Goal: Find specific fact: Find specific fact

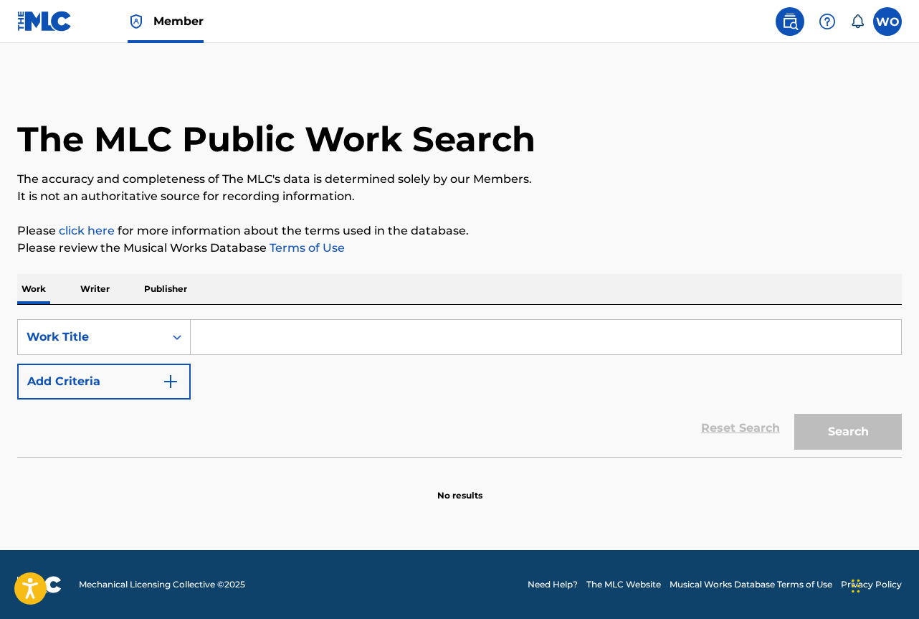
click at [336, 329] on input "Search Form" at bounding box center [546, 337] width 711 height 34
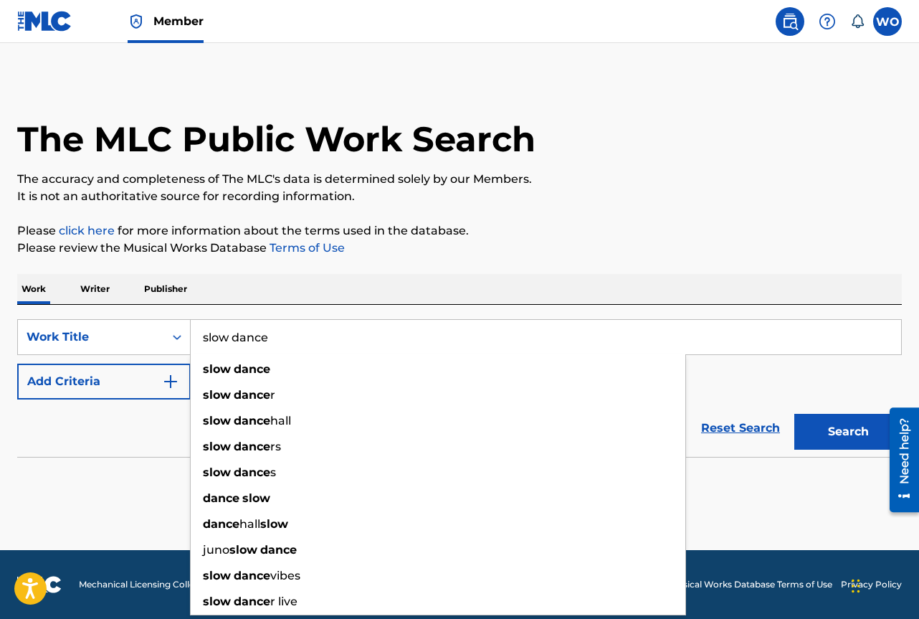
type input "slow dance"
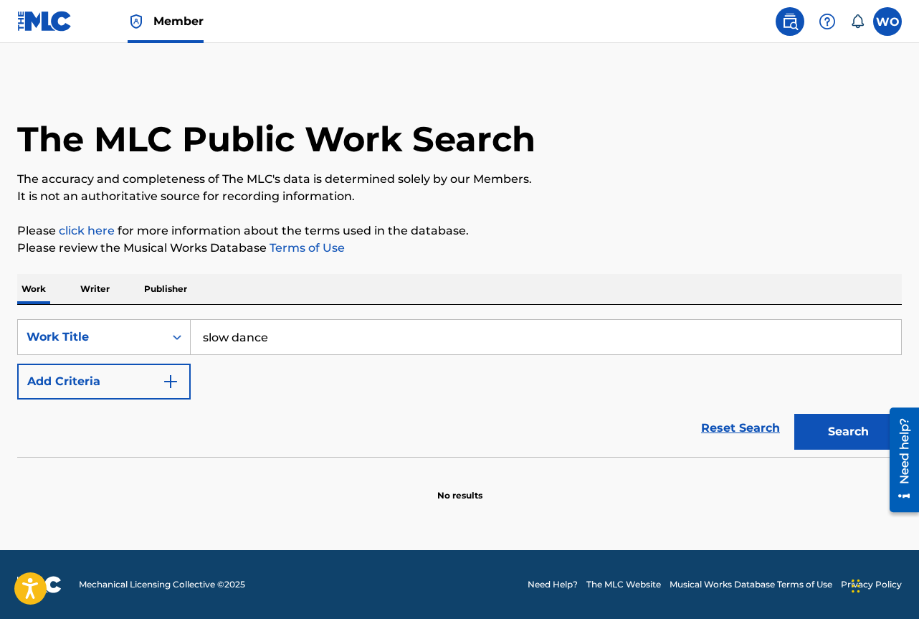
click at [126, 372] on button "Add Criteria" at bounding box center [104, 382] width 174 height 36
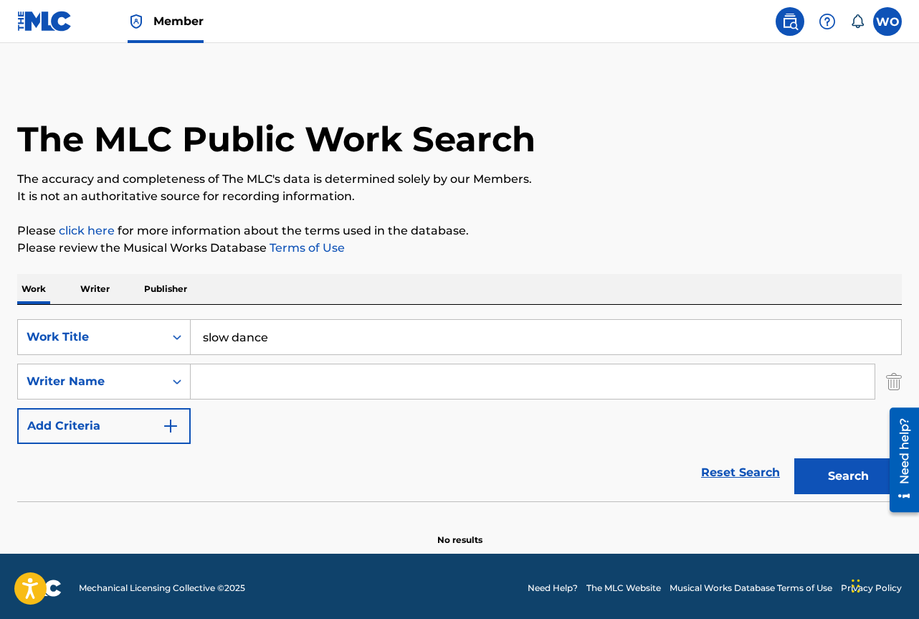
click at [200, 389] on input "Search Form" at bounding box center [533, 381] width 684 height 34
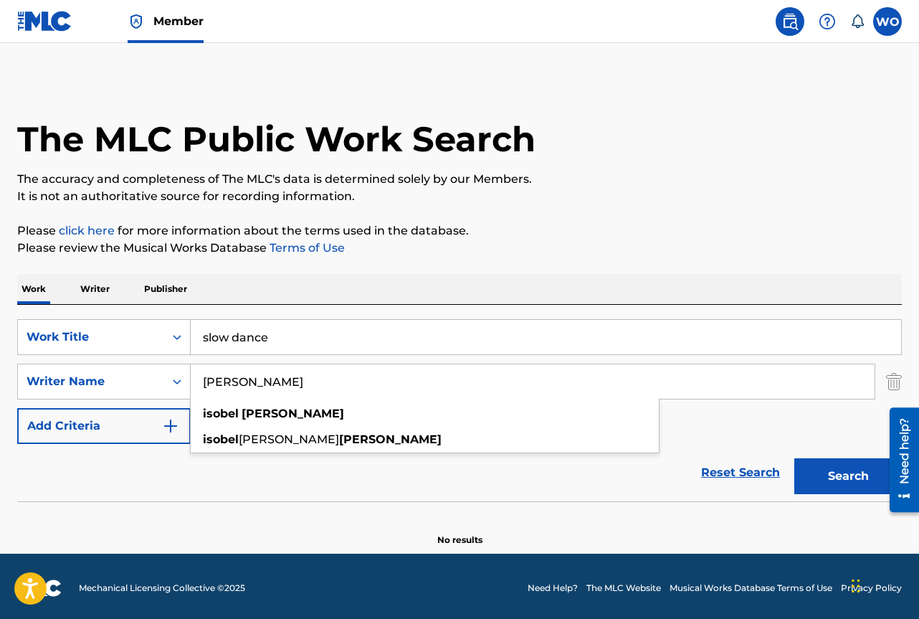
type input "isobel phillips"
click at [795, 458] on button "Search" at bounding box center [849, 476] width 108 height 36
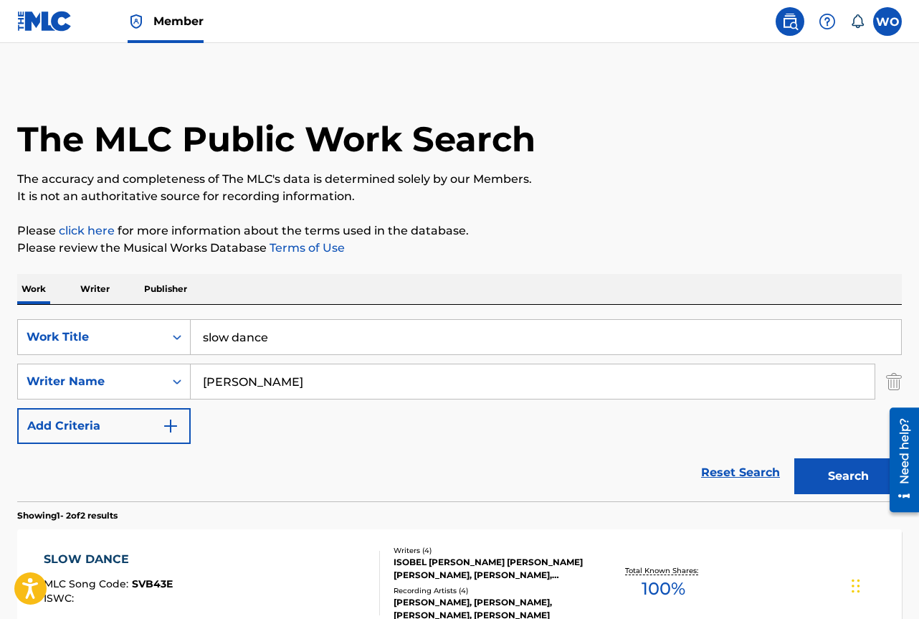
scroll to position [215, 0]
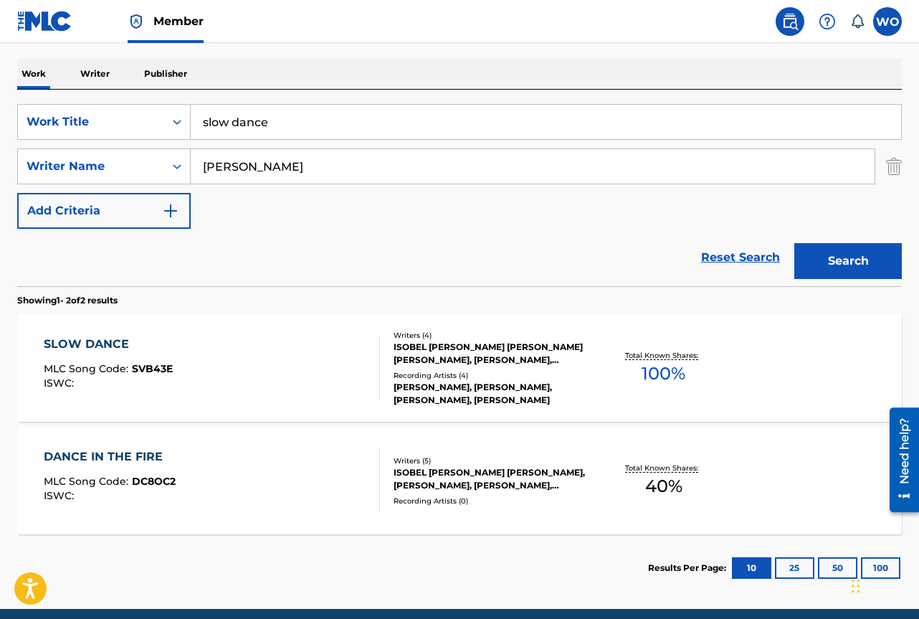
click at [202, 372] on div "SLOW DANCE MLC Song Code : SVB43E ISWC :" at bounding box center [212, 368] width 336 height 65
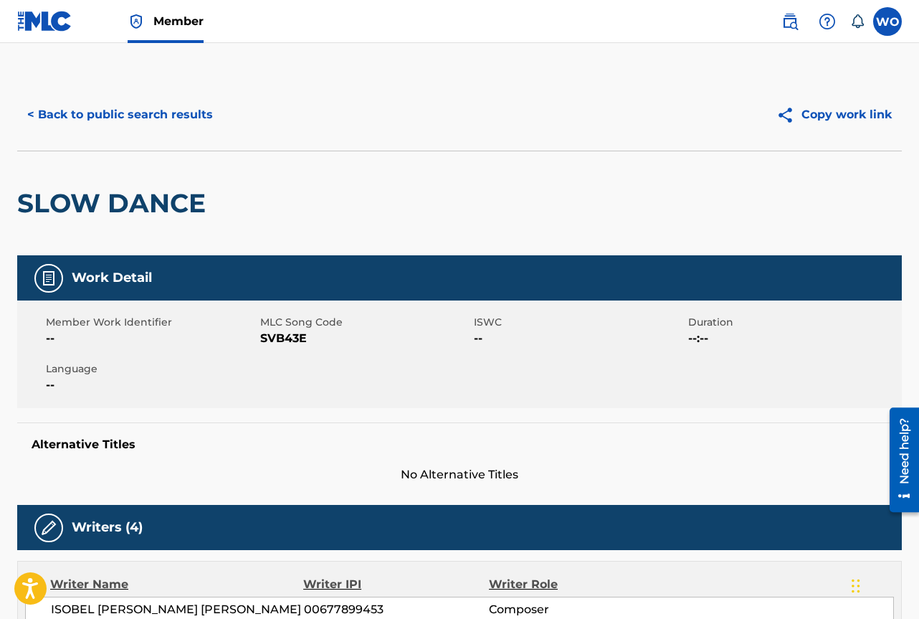
click at [181, 123] on button "< Back to public search results" at bounding box center [120, 115] width 206 height 36
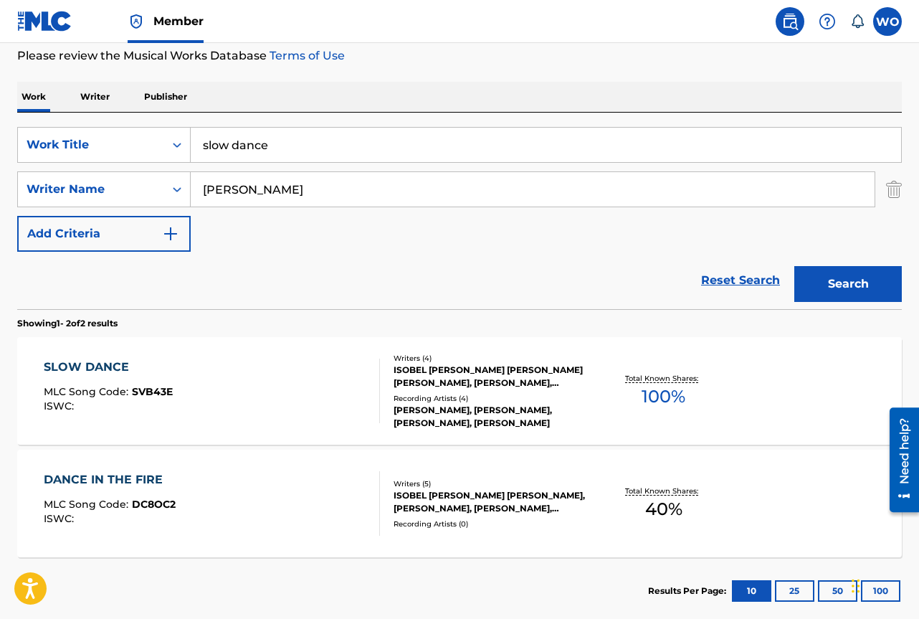
click at [207, 412] on div "SLOW DANCE MLC Song Code : SVB43E ISWC :" at bounding box center [212, 391] width 336 height 65
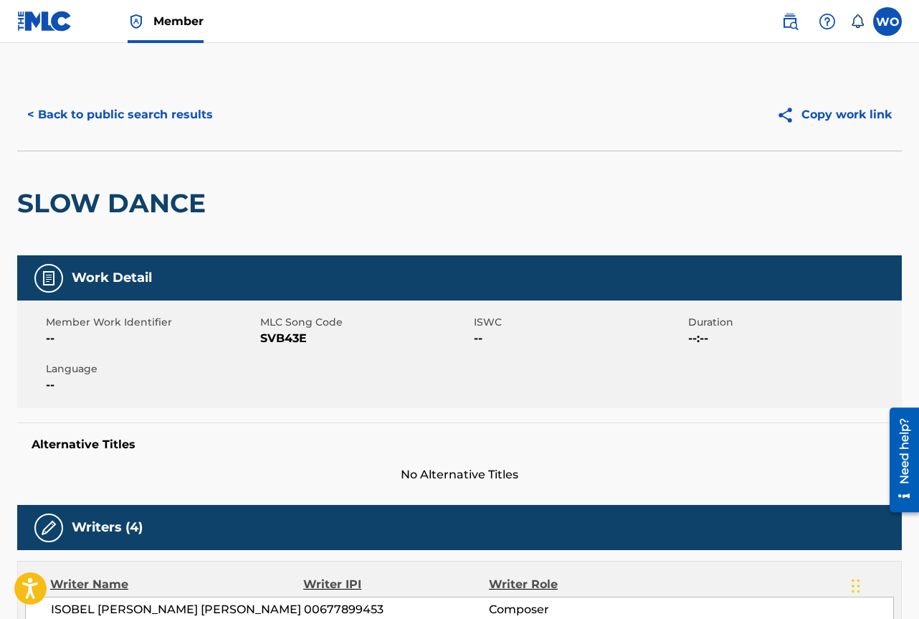
click at [288, 331] on span "SVB43E" at bounding box center [365, 338] width 211 height 17
copy span "SVB43E"
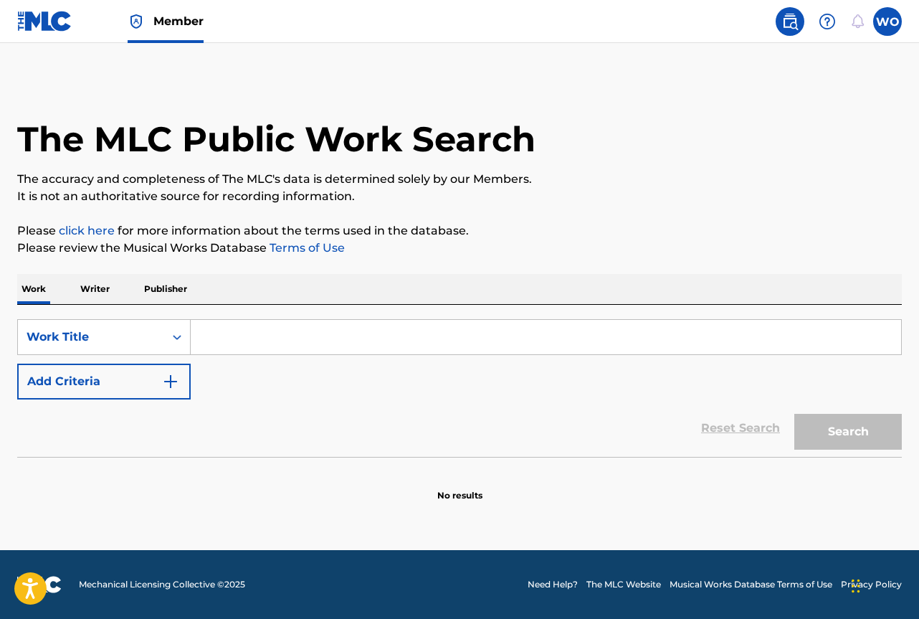
click at [244, 360] on div "SearchWithCriteriaff94a182-d2c6-44ea-8e26-b76469d29a3f Work Title Add Criteria" at bounding box center [459, 359] width 885 height 80
click at [244, 351] on input "Search Form" at bounding box center [546, 337] width 711 height 34
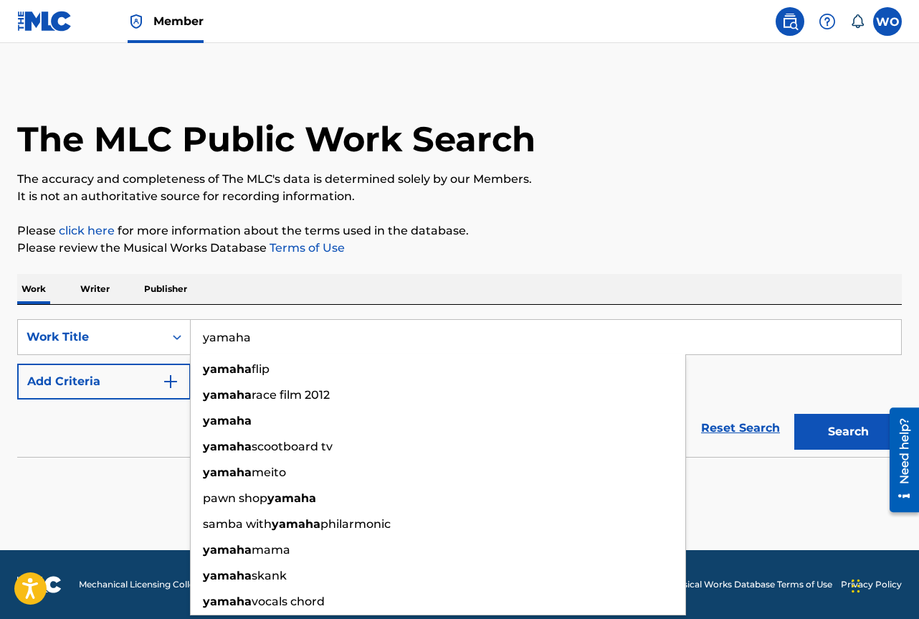
type input "yamaha"
click at [132, 389] on button "Add Criteria" at bounding box center [104, 382] width 174 height 36
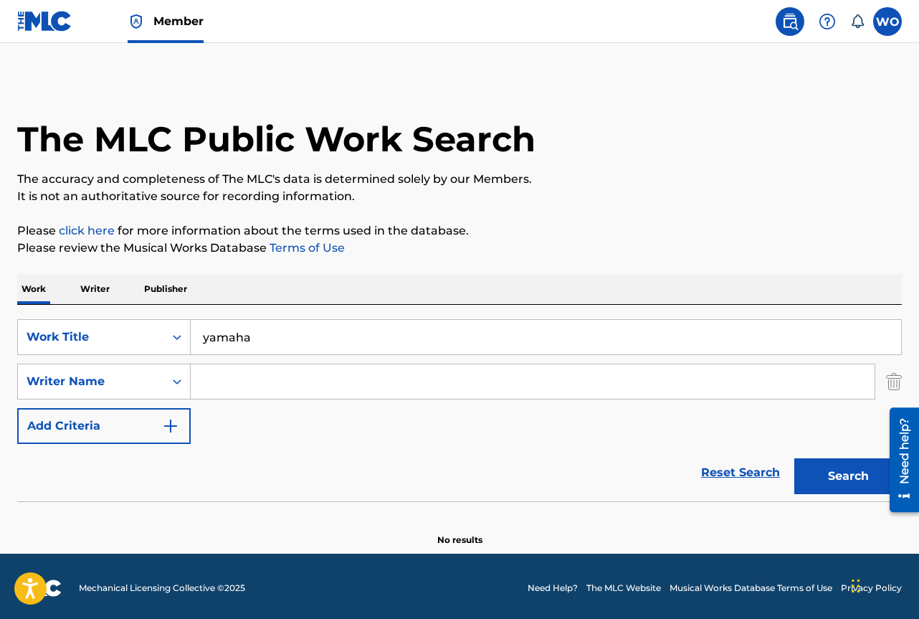
click at [205, 401] on div "SearchWithCriteriaff94a182-d2c6-44ea-8e26-b76469d29a3f Work Title yamaha Search…" at bounding box center [459, 381] width 885 height 125
click at [210, 387] on input "Search Form" at bounding box center [533, 381] width 684 height 34
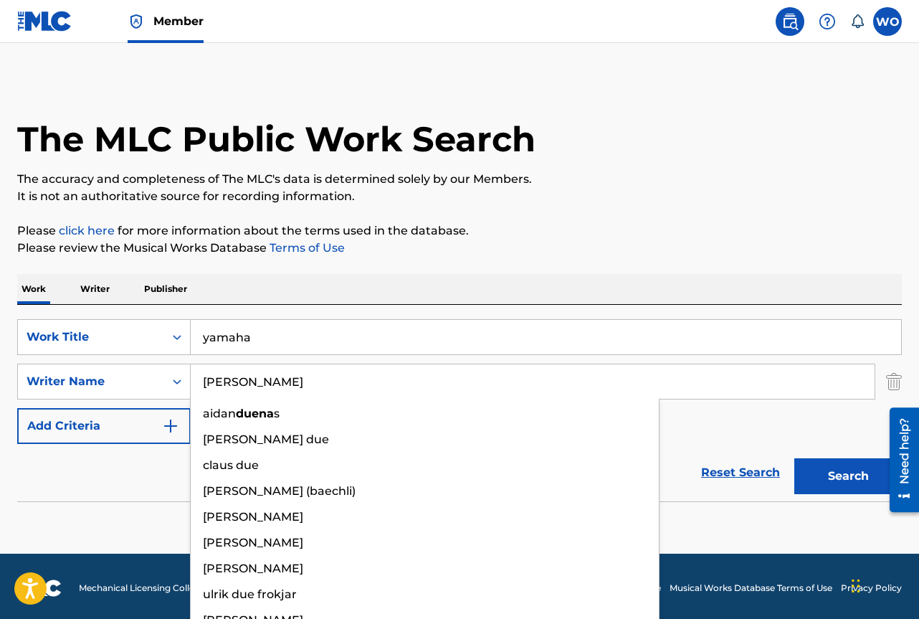
type input "[PERSON_NAME]"
click at [795, 458] on button "Search" at bounding box center [849, 476] width 108 height 36
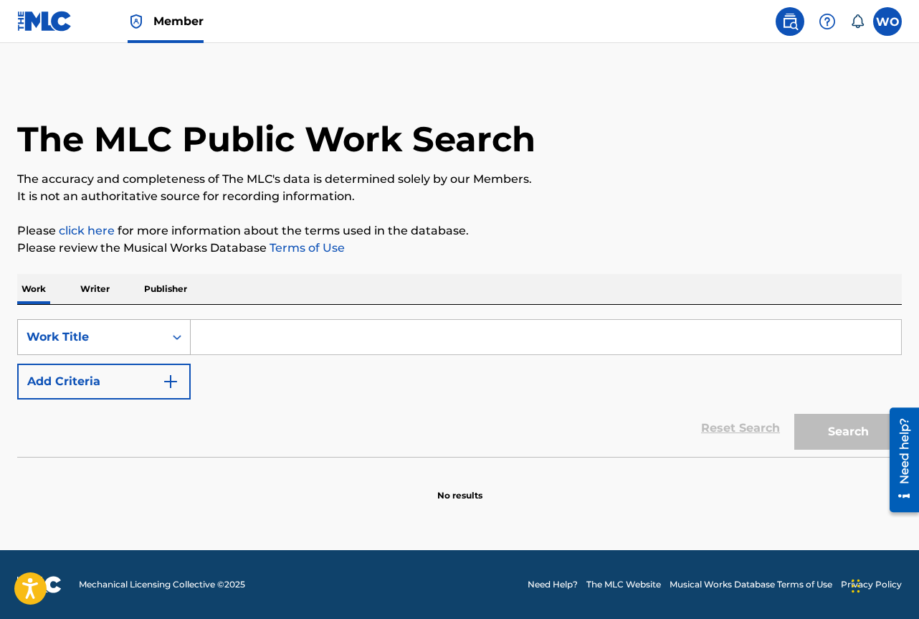
click at [164, 334] on div "Search Form" at bounding box center [177, 337] width 26 height 26
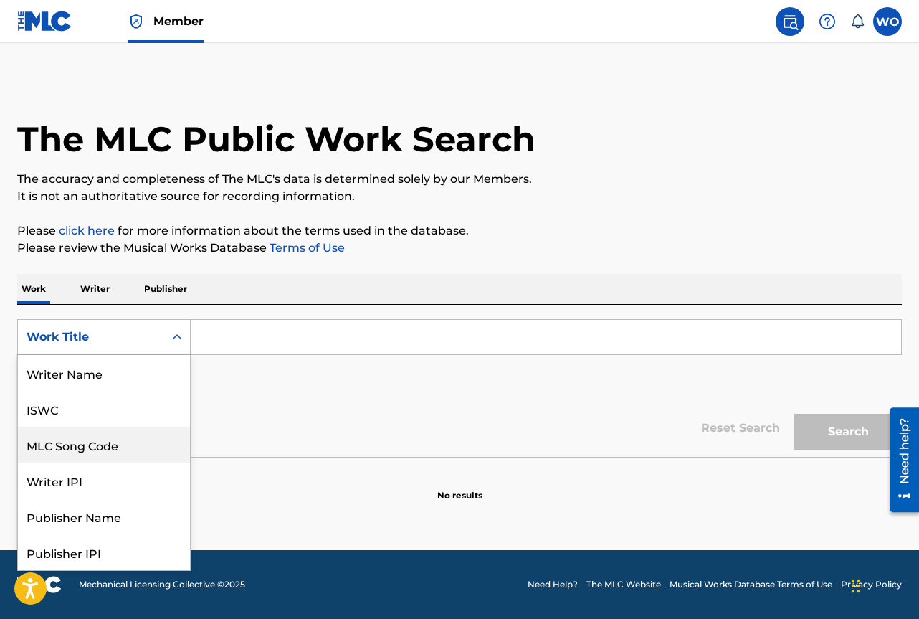
scroll to position [72, 0]
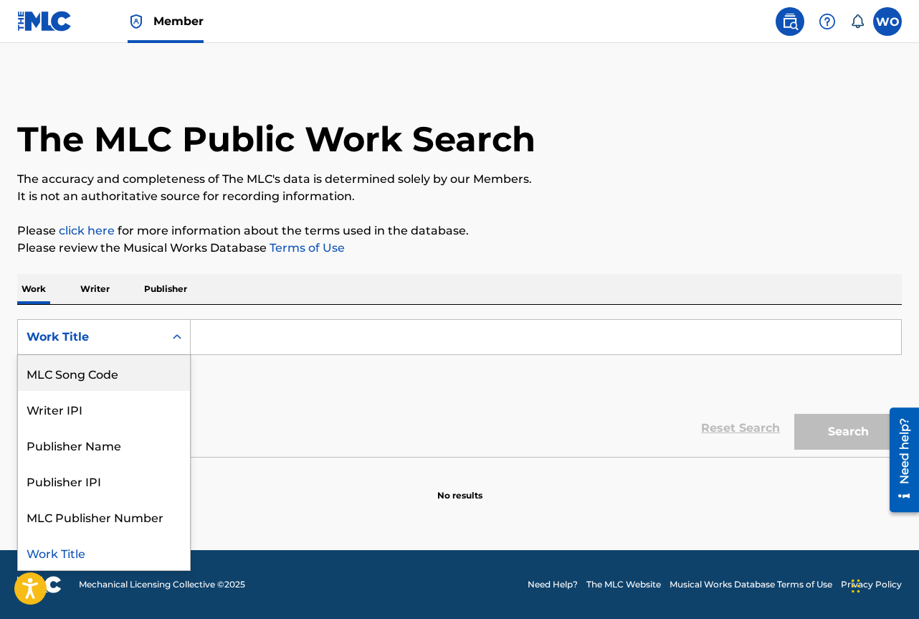
click at [117, 383] on div "MLC Song Code" at bounding box center [104, 373] width 172 height 36
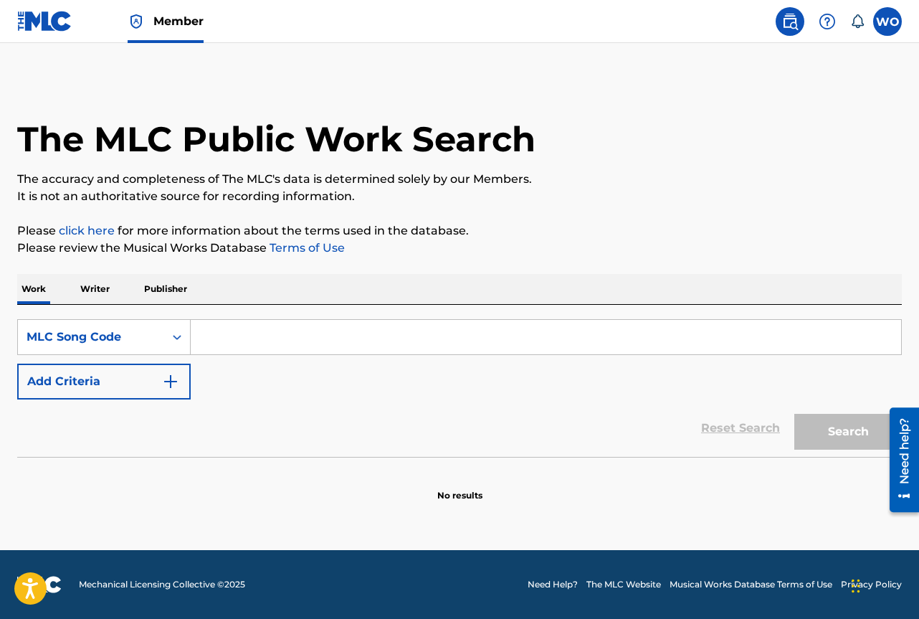
drag, startPoint x: 202, startPoint y: 337, endPoint x: 252, endPoint y: 327, distance: 51.9
click at [202, 337] on input "Search Form" at bounding box center [546, 337] width 711 height 34
paste input "SVB43E"
type input "SVB43E"
click at [841, 417] on button "Search" at bounding box center [849, 432] width 108 height 36
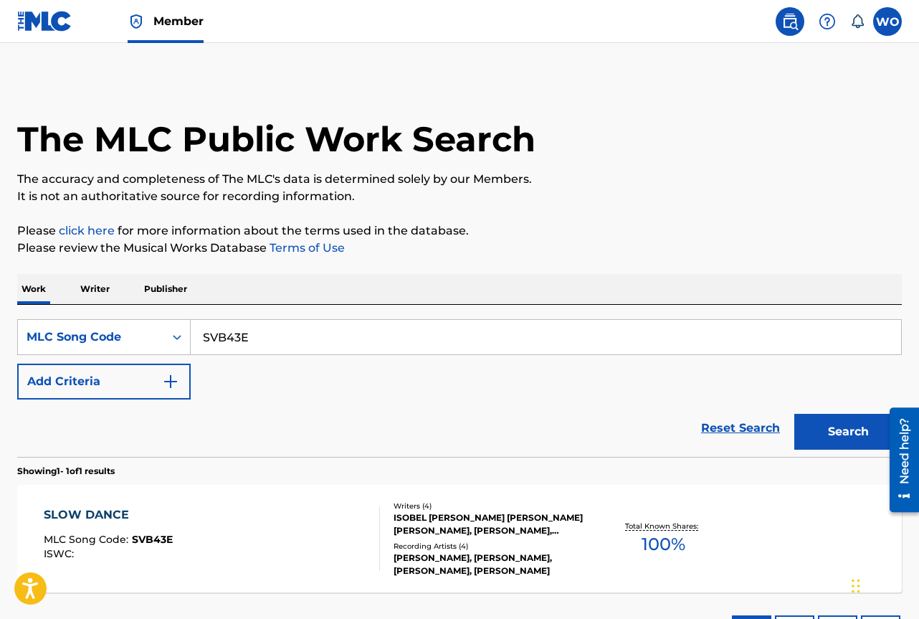
click at [184, 511] on div "SLOW DANCE MLC Song Code : SVB43E ISWC :" at bounding box center [212, 538] width 336 height 65
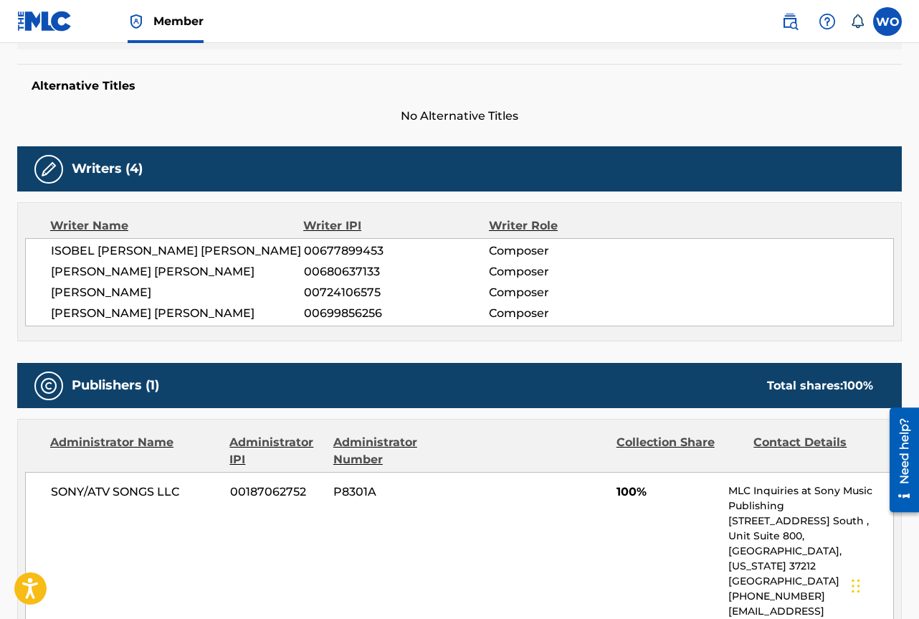
scroll to position [287, 0]
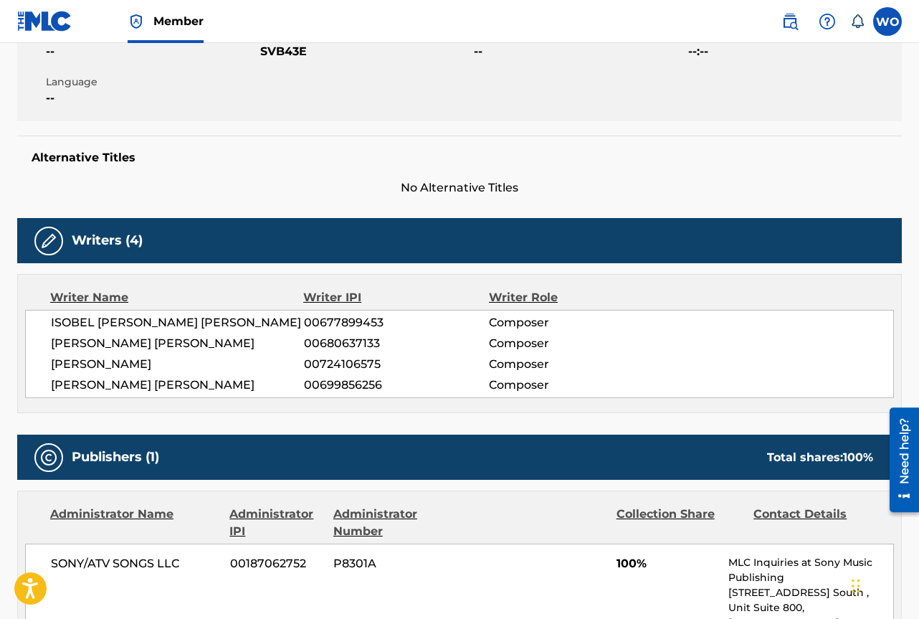
click at [471, 584] on div "SONY/ATV SONGS LLC 00187062752 P8301A 100% MLC Inquiries at Sony Music Publishi…" at bounding box center [459, 631] width 869 height 174
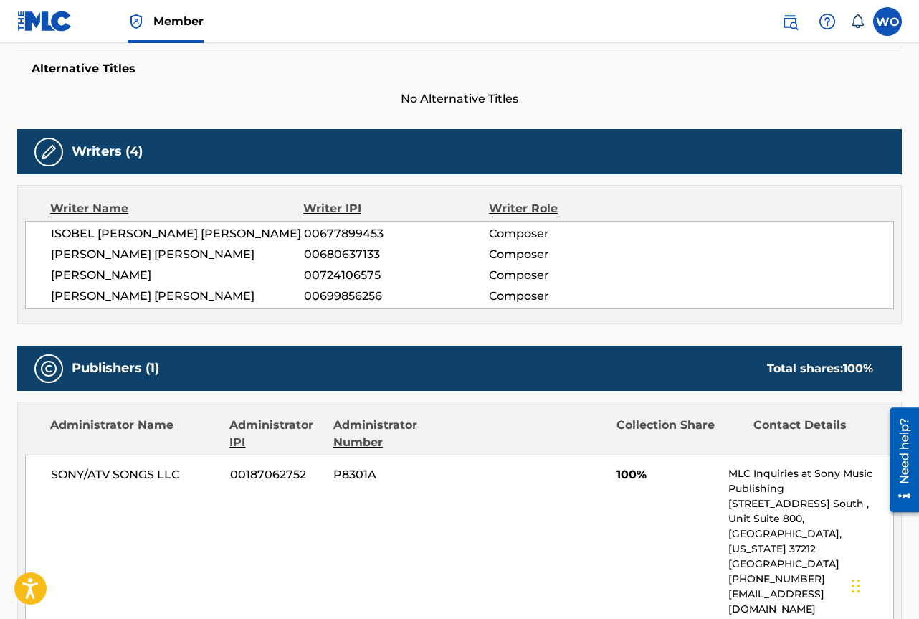
scroll to position [232, 0]
